Goal: Transaction & Acquisition: Purchase product/service

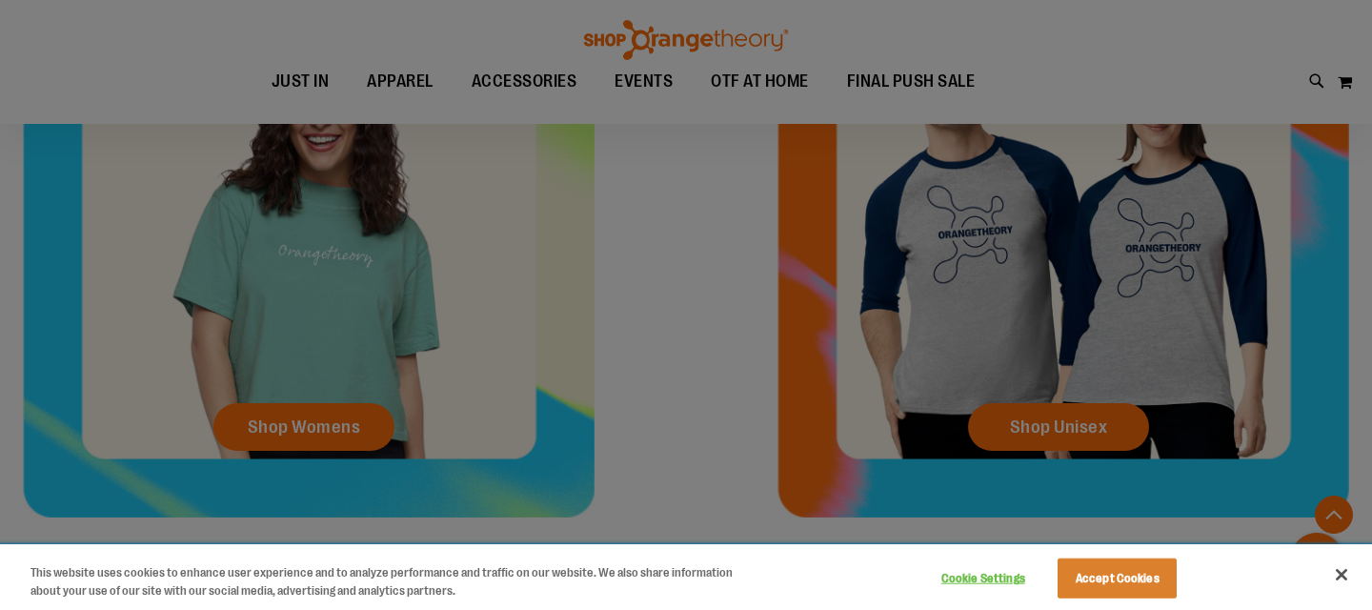
scroll to position [794, 0]
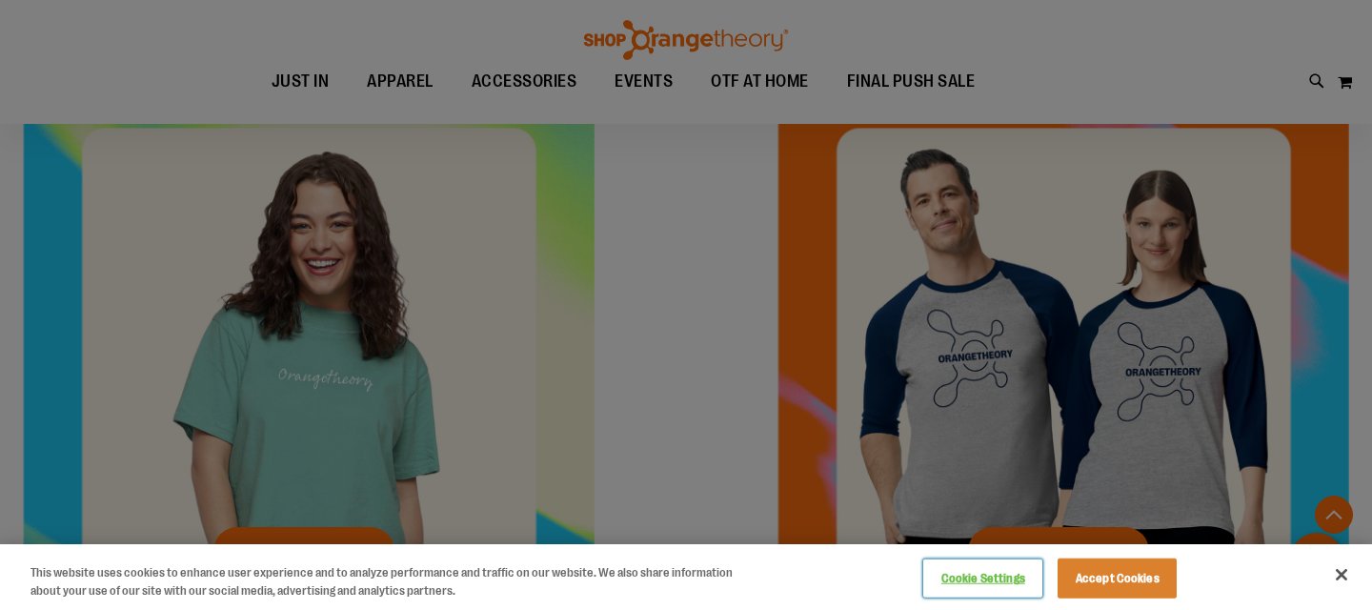
click at [1002, 580] on button "Cookie Settings" at bounding box center [982, 578] width 119 height 38
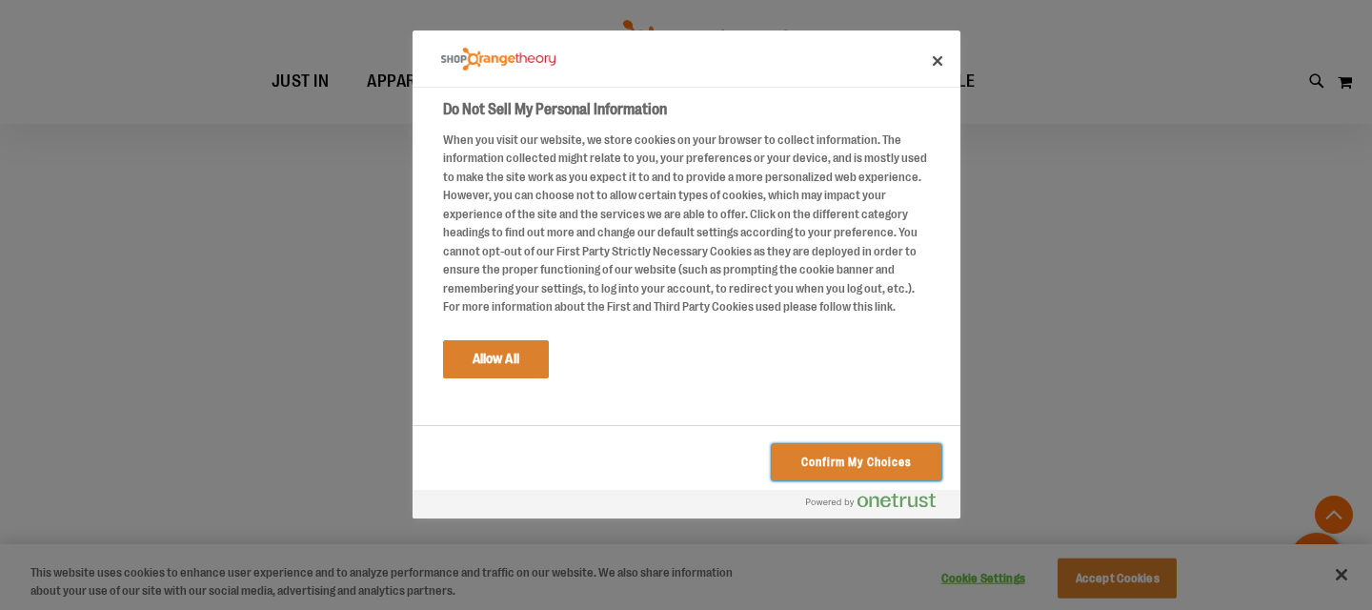
click at [807, 454] on button "Confirm My Choices" at bounding box center [856, 462] width 169 height 36
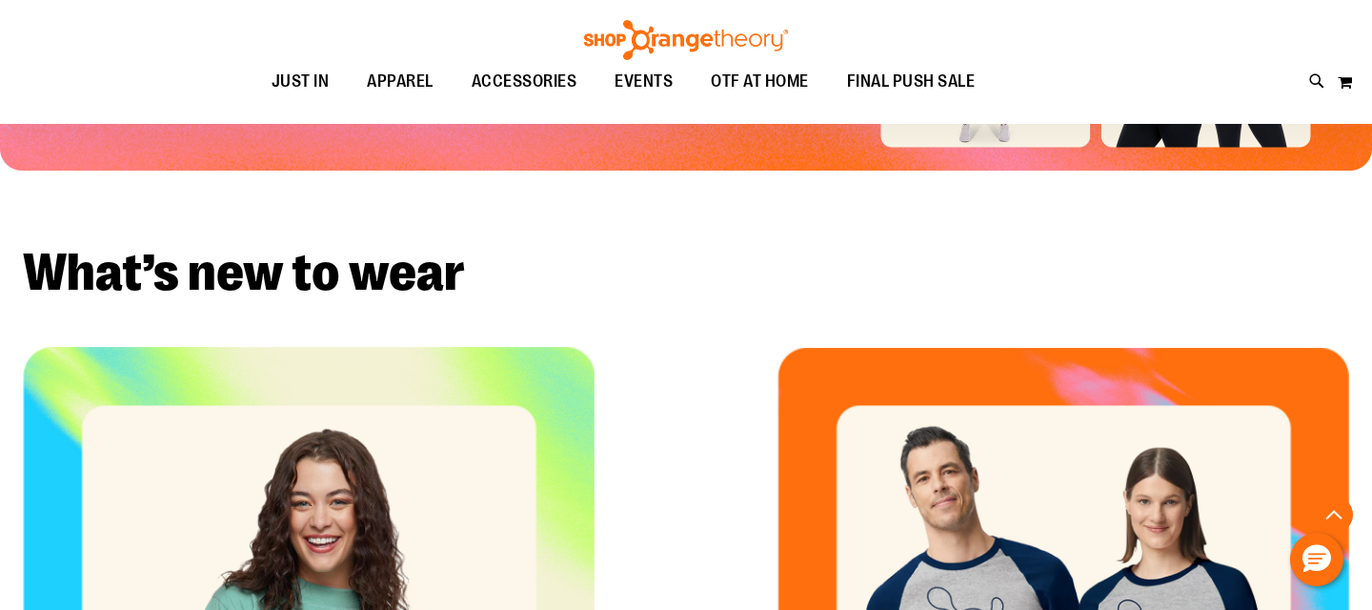
scroll to position [391, 0]
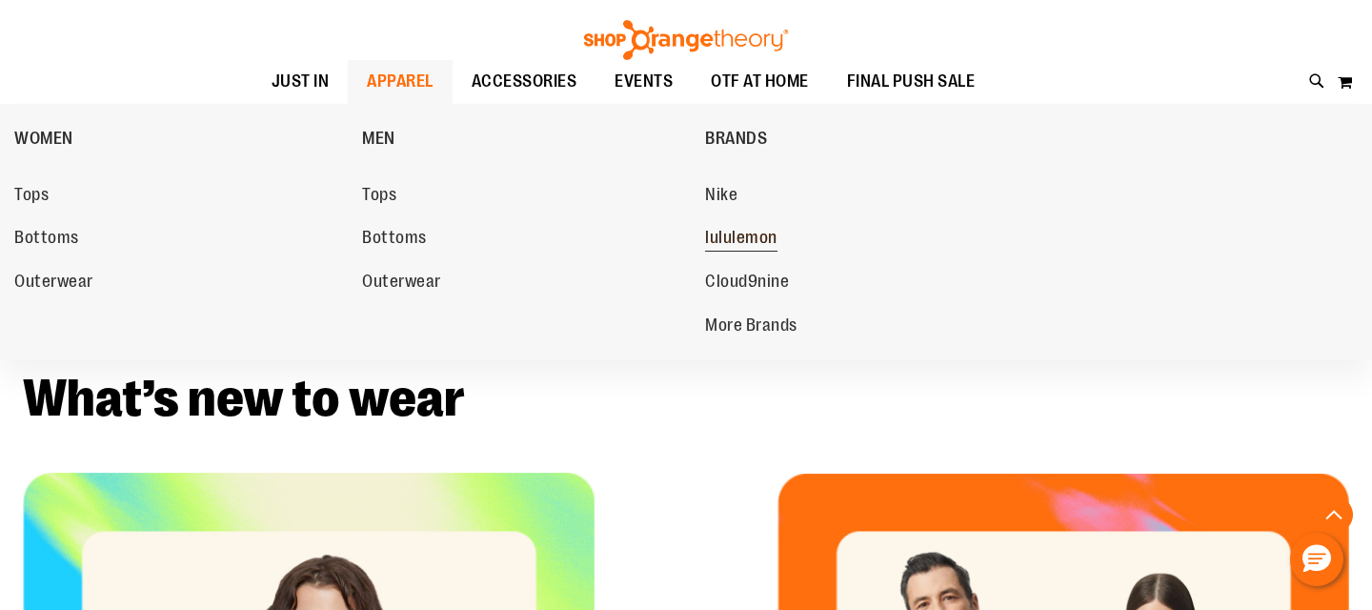
click at [726, 242] on span "lululemon" at bounding box center [741, 240] width 72 height 24
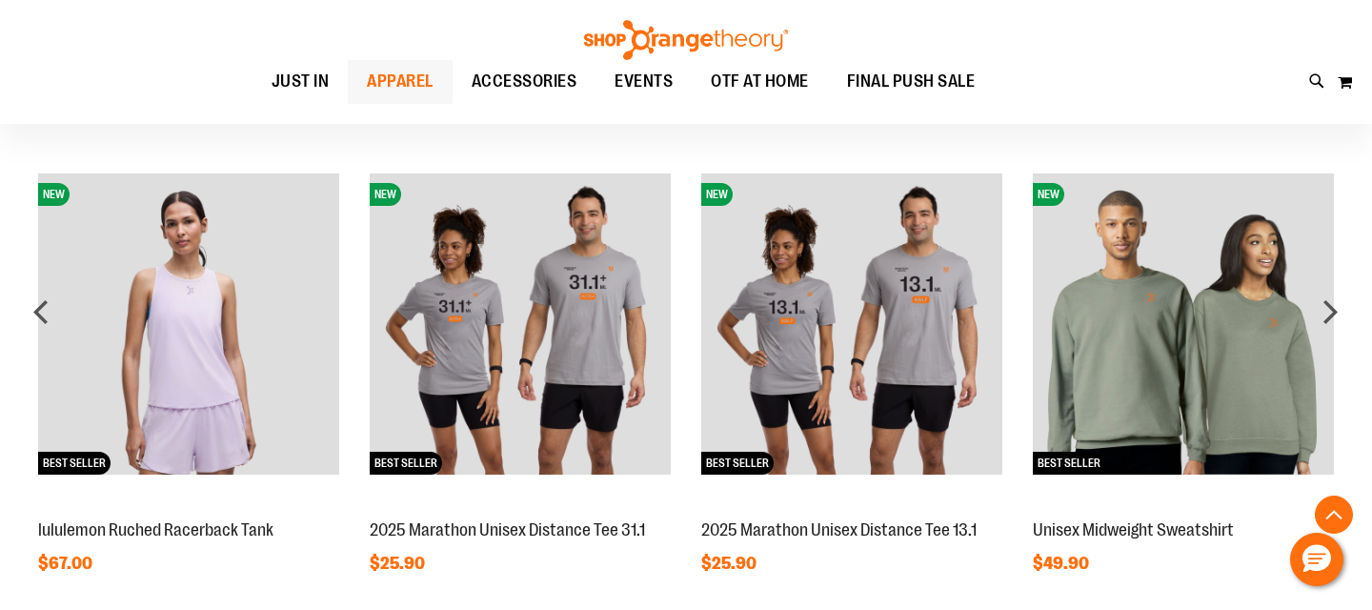
scroll to position [1523, 0]
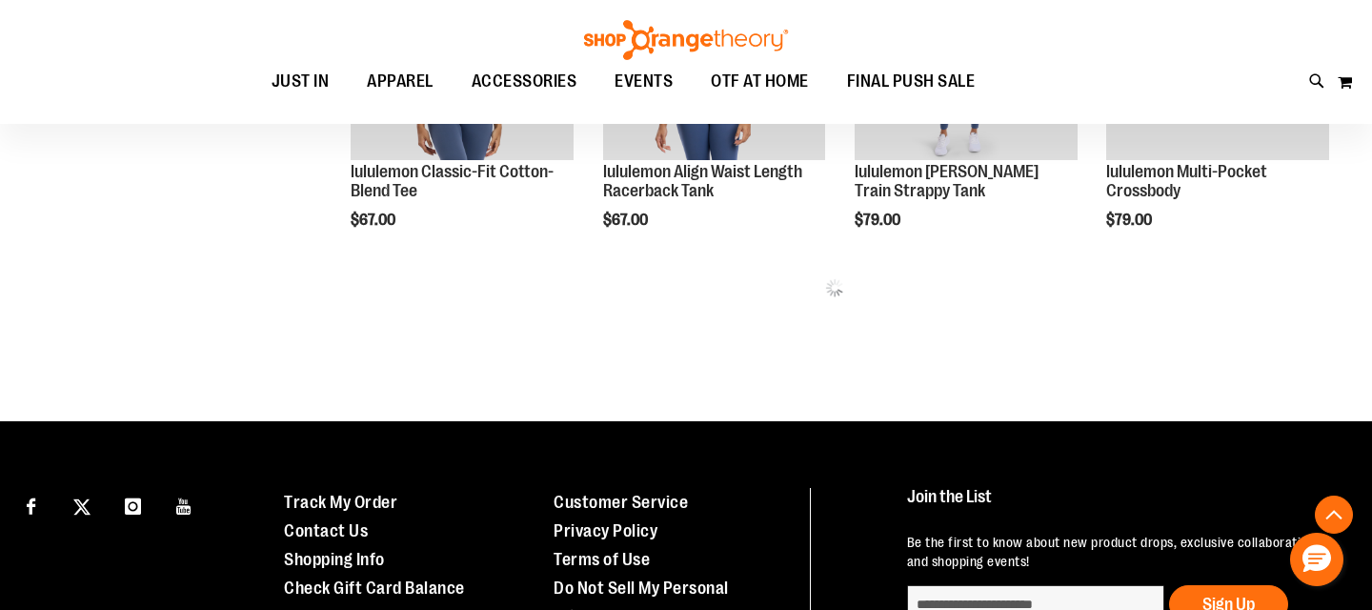
scroll to position [943, 0]
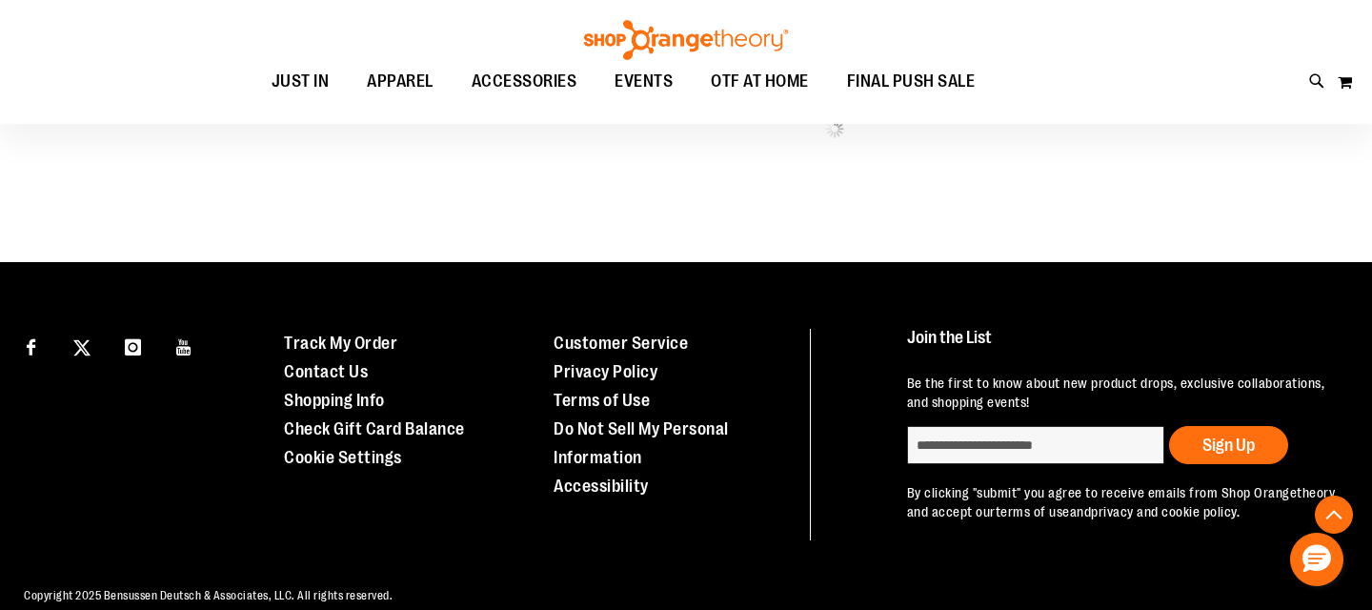
scroll to position [2182, 0]
